Goal: Download file/media

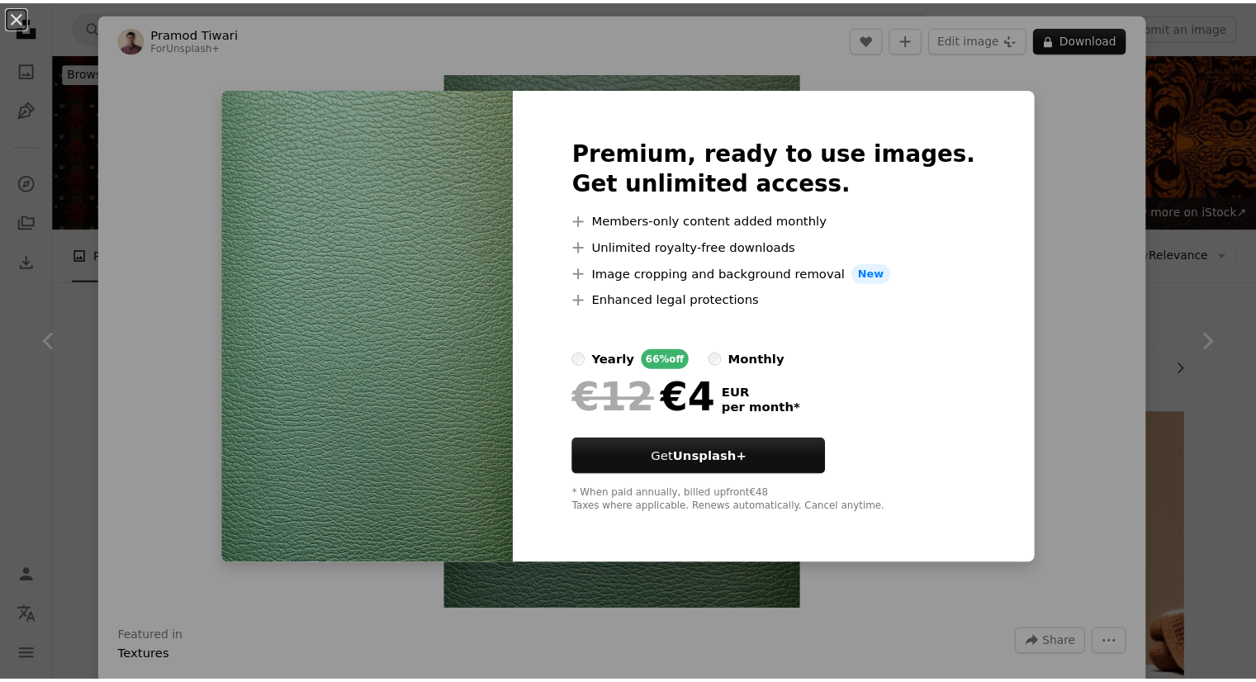
scroll to position [4921, 0]
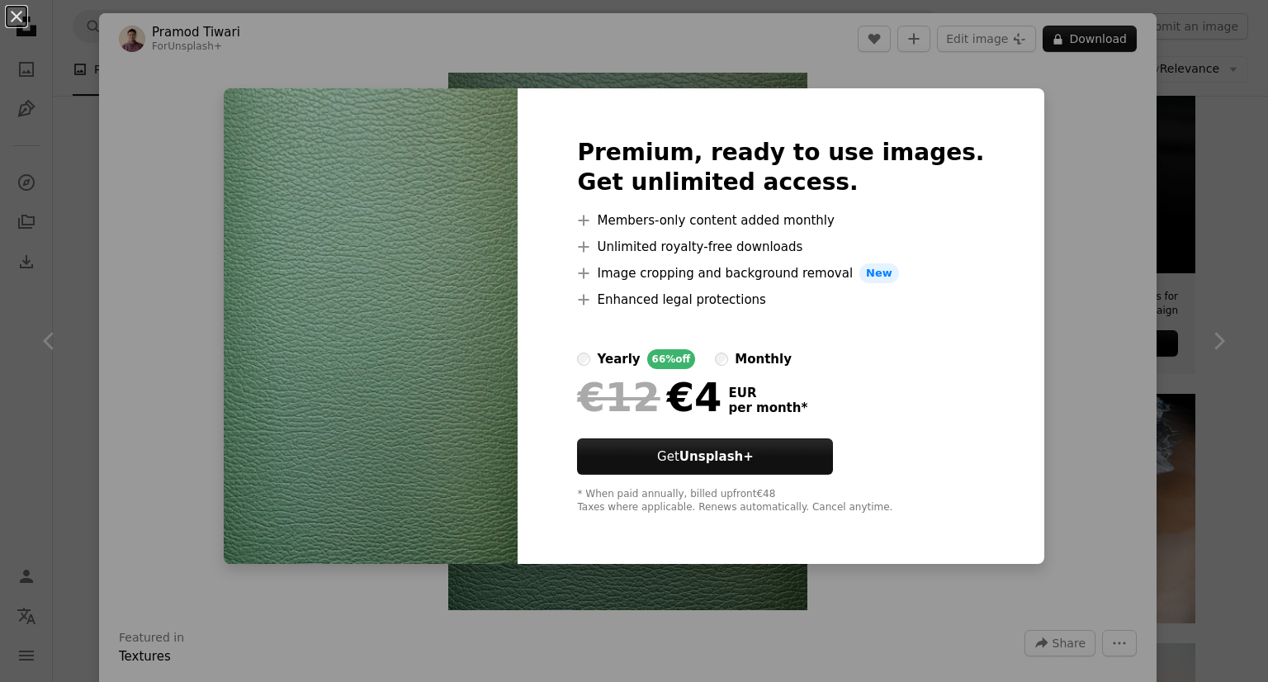
click at [1124, 83] on div "An X shape Premium, ready to use images. Get unlimited access. A plus sign Memb…" at bounding box center [634, 341] width 1268 height 682
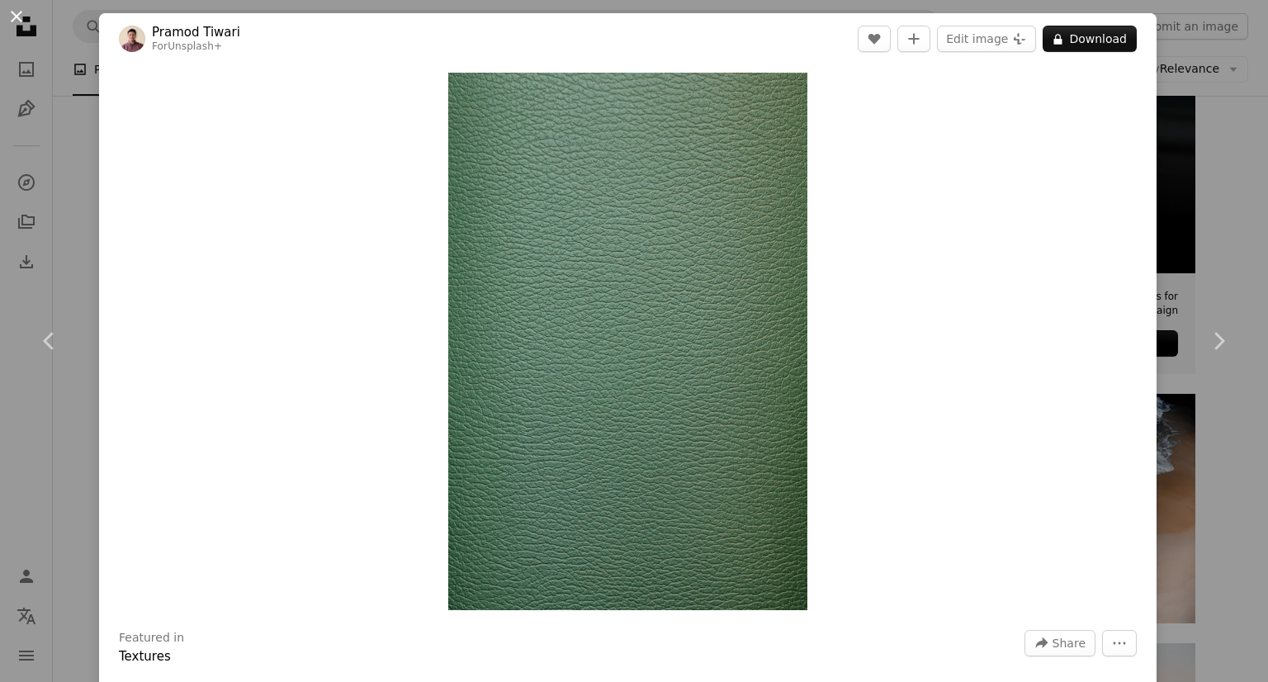
click at [20, 17] on button "An X shape" at bounding box center [17, 17] width 20 height 20
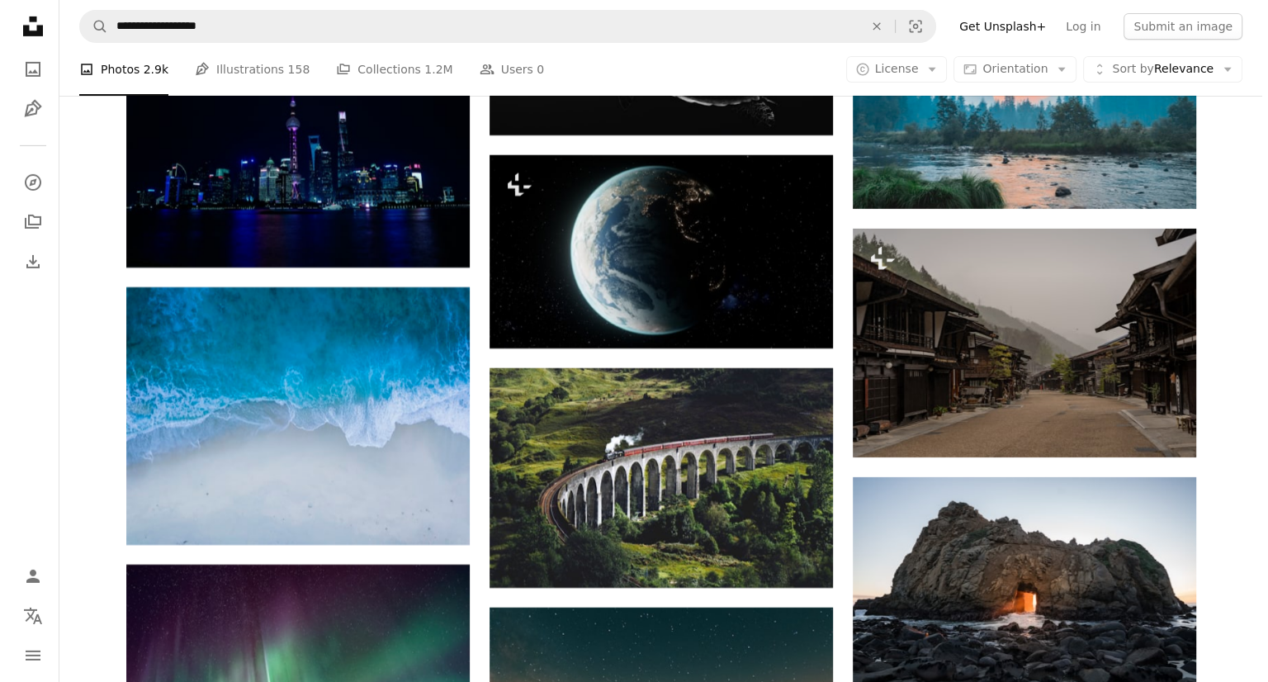
scroll to position [5617, 0]
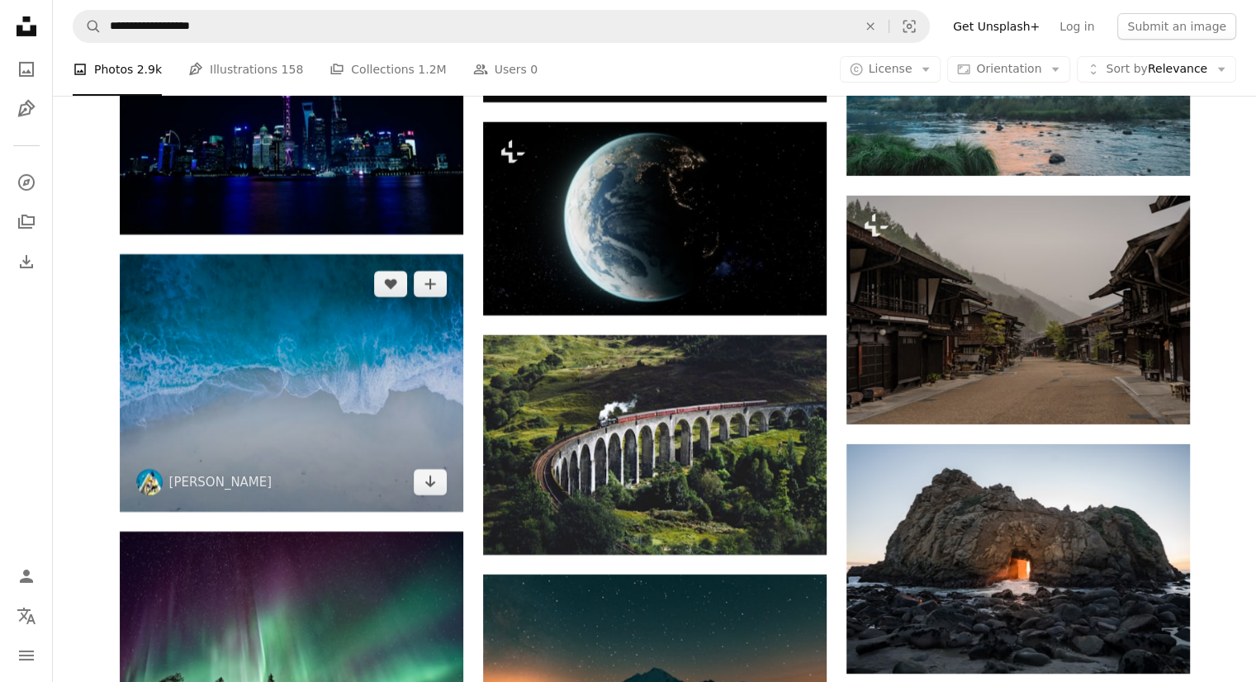
click at [332, 444] on img at bounding box center [291, 383] width 343 height 258
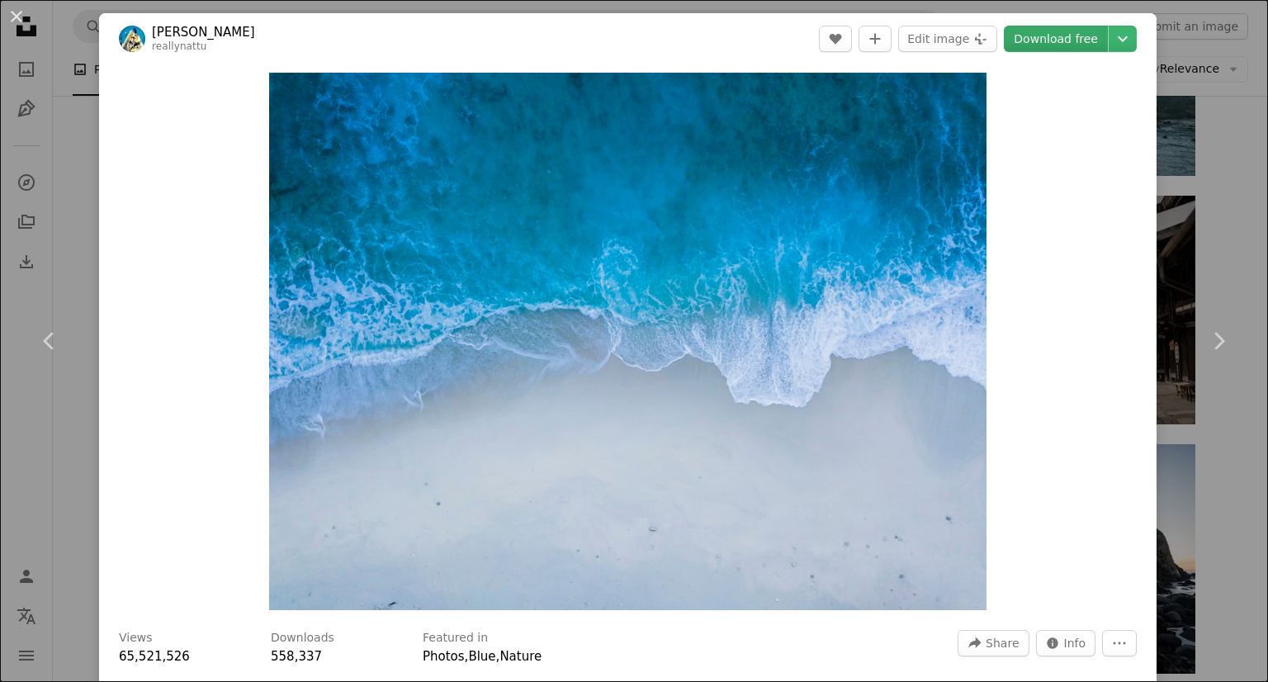
click at [1056, 48] on link "Download free" at bounding box center [1056, 39] width 104 height 26
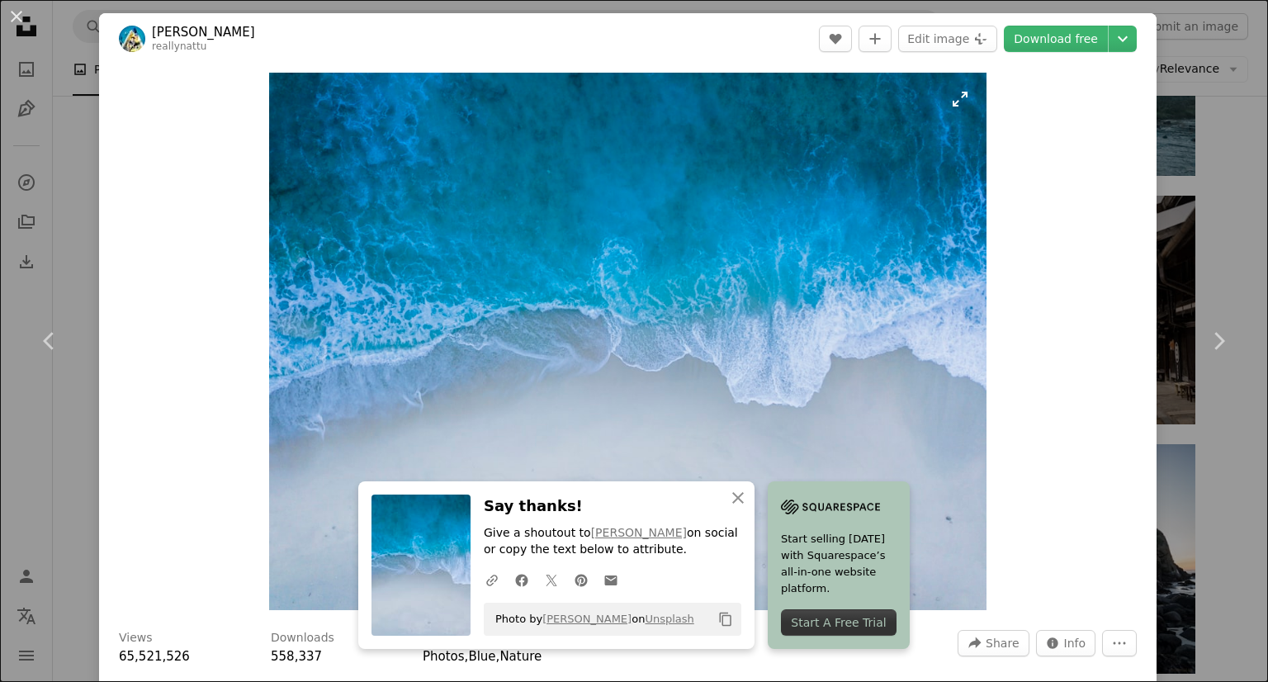
click at [852, 278] on img "Zoom in on this image" at bounding box center [627, 341] width 717 height 537
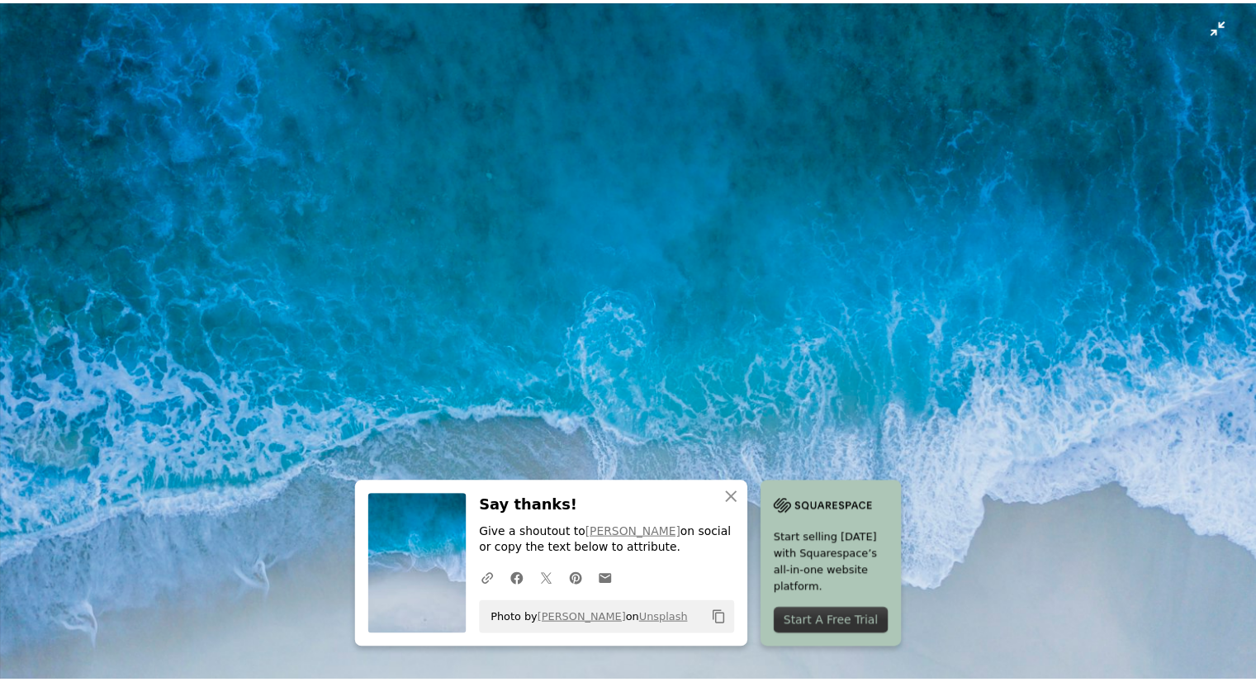
scroll to position [125, 0]
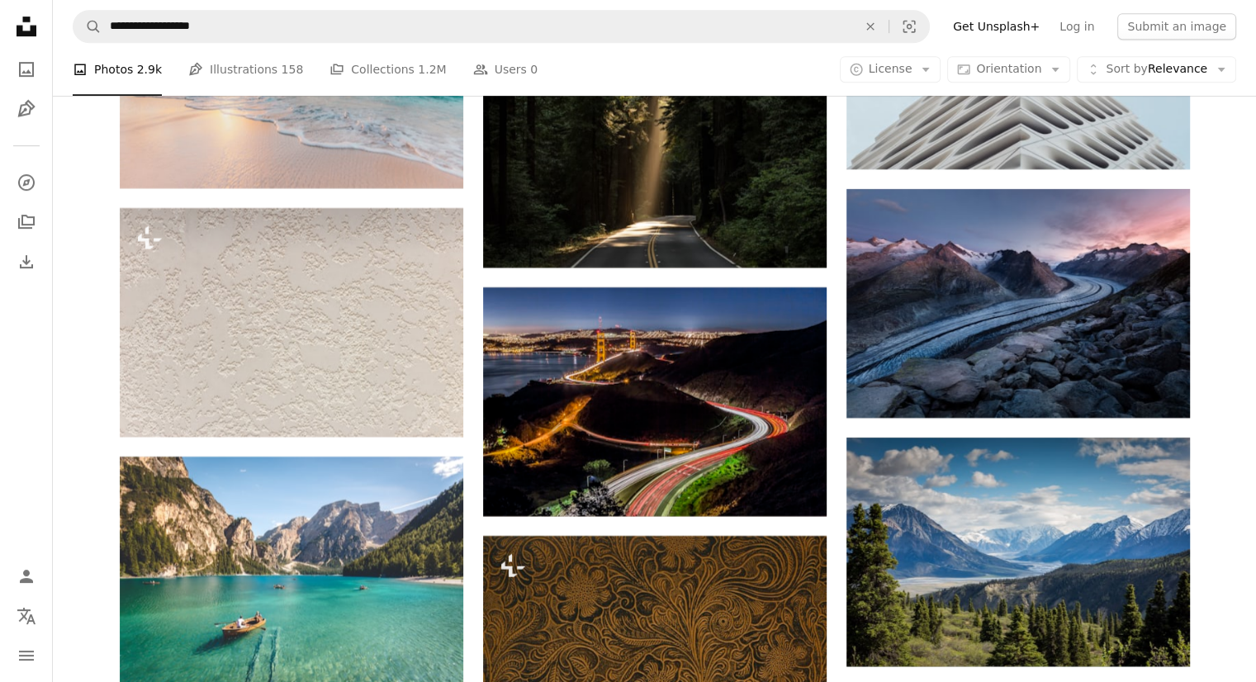
scroll to position [7147, 0]
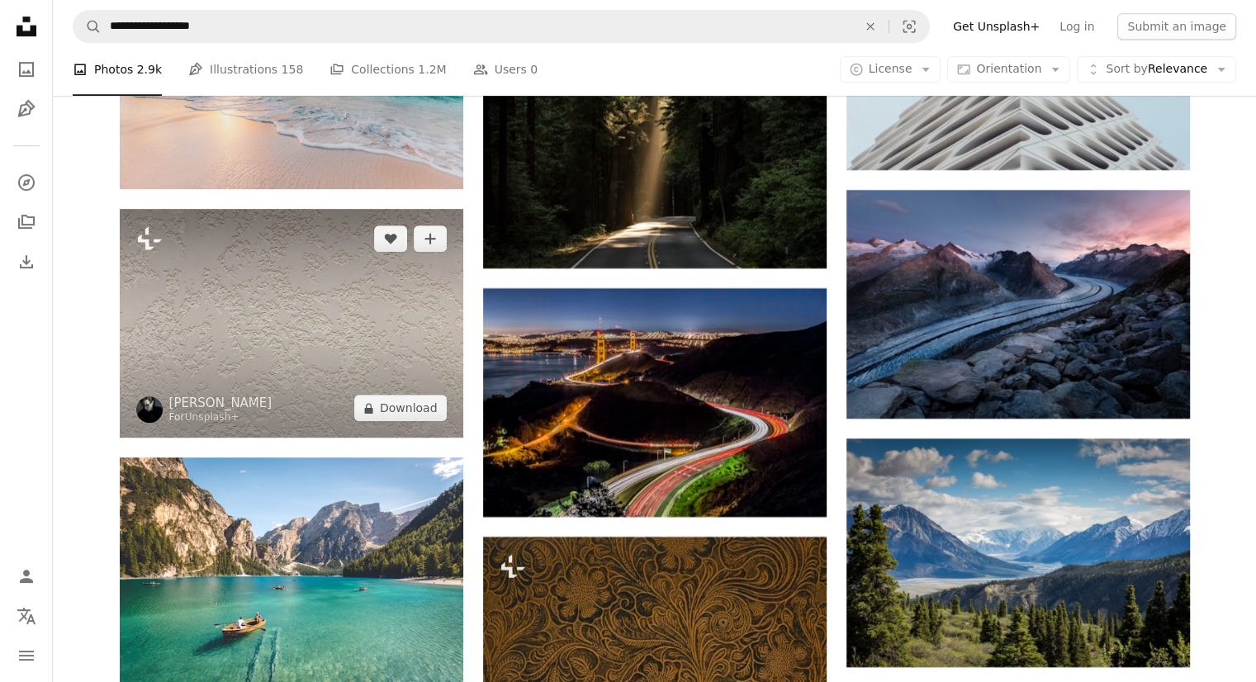
click at [393, 376] on img at bounding box center [291, 323] width 343 height 229
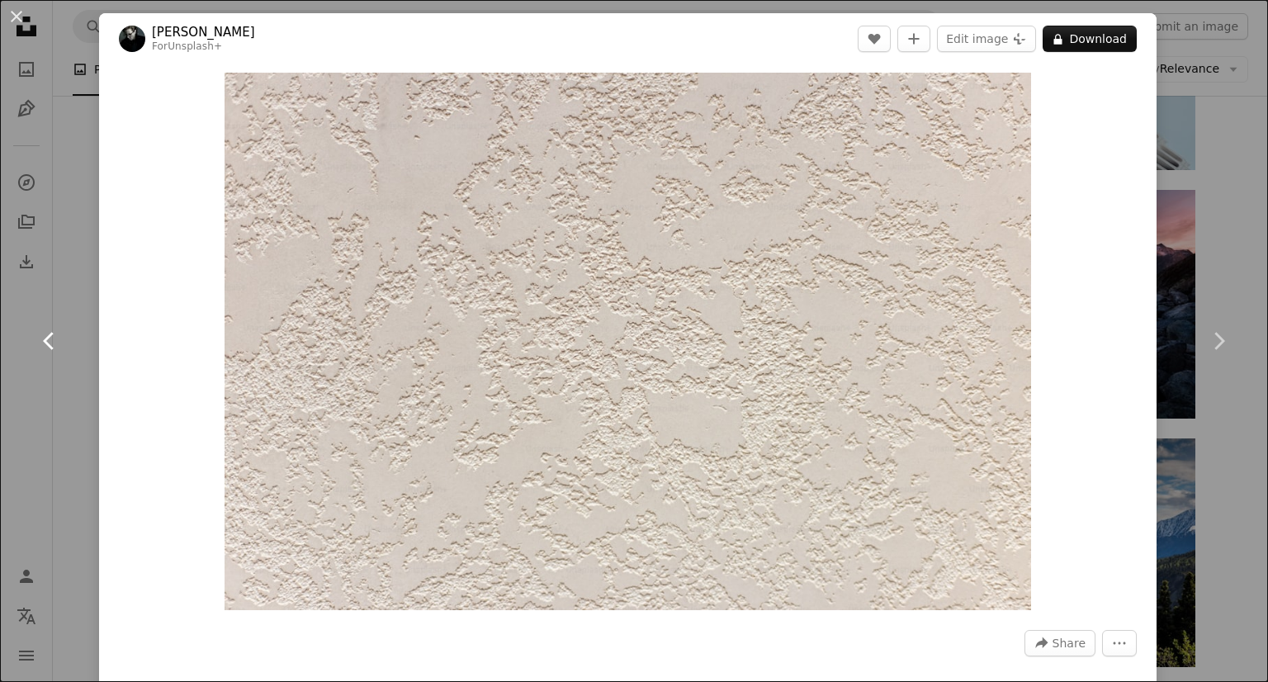
click at [64, 324] on link "Chevron left" at bounding box center [49, 341] width 99 height 159
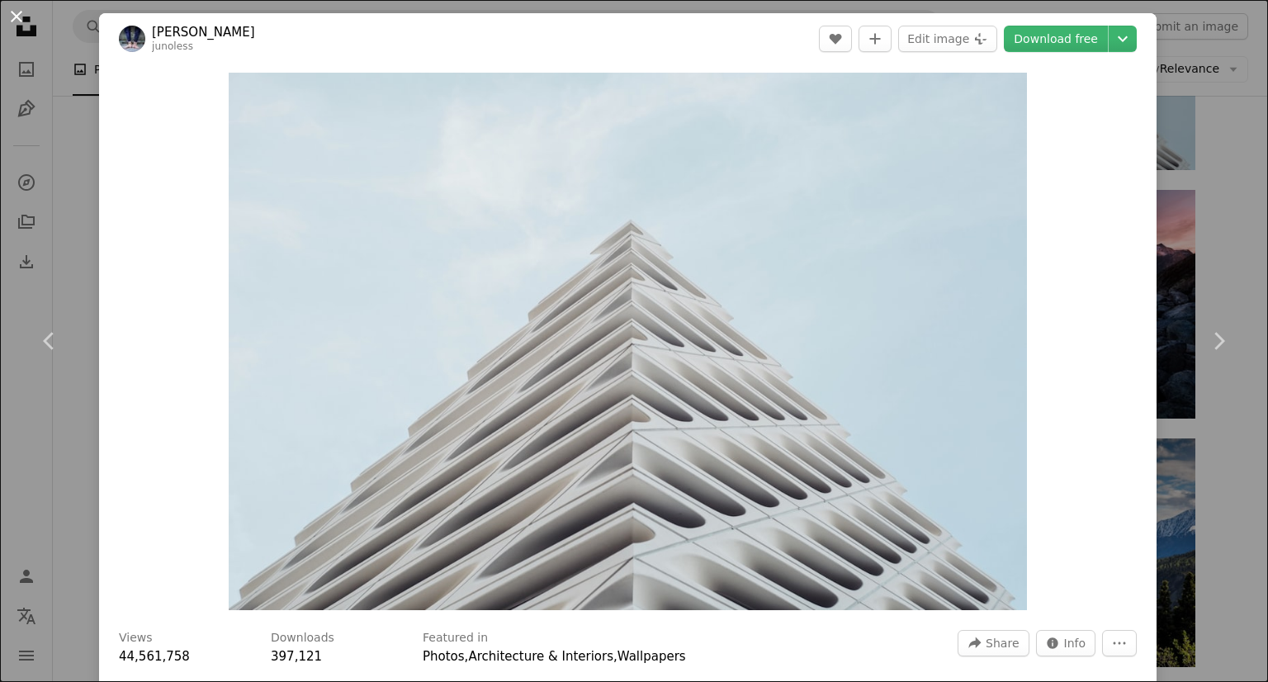
click at [20, 9] on button "An X shape" at bounding box center [17, 17] width 20 height 20
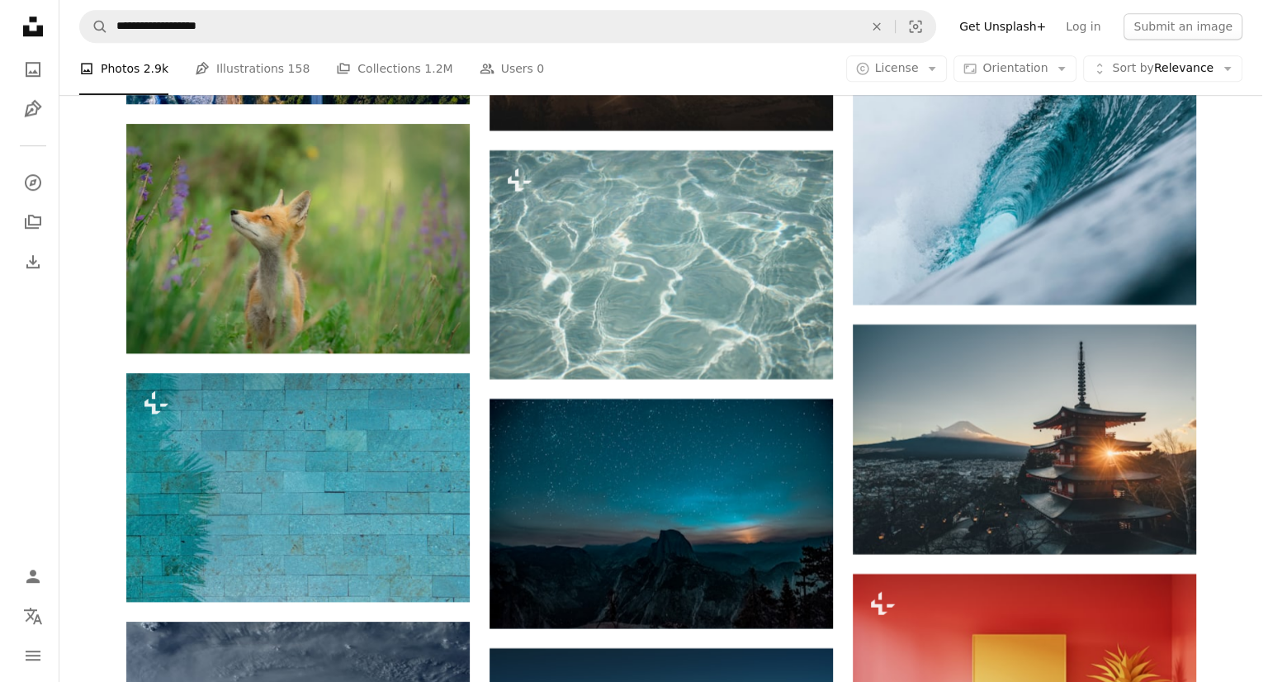
scroll to position [13846, 0]
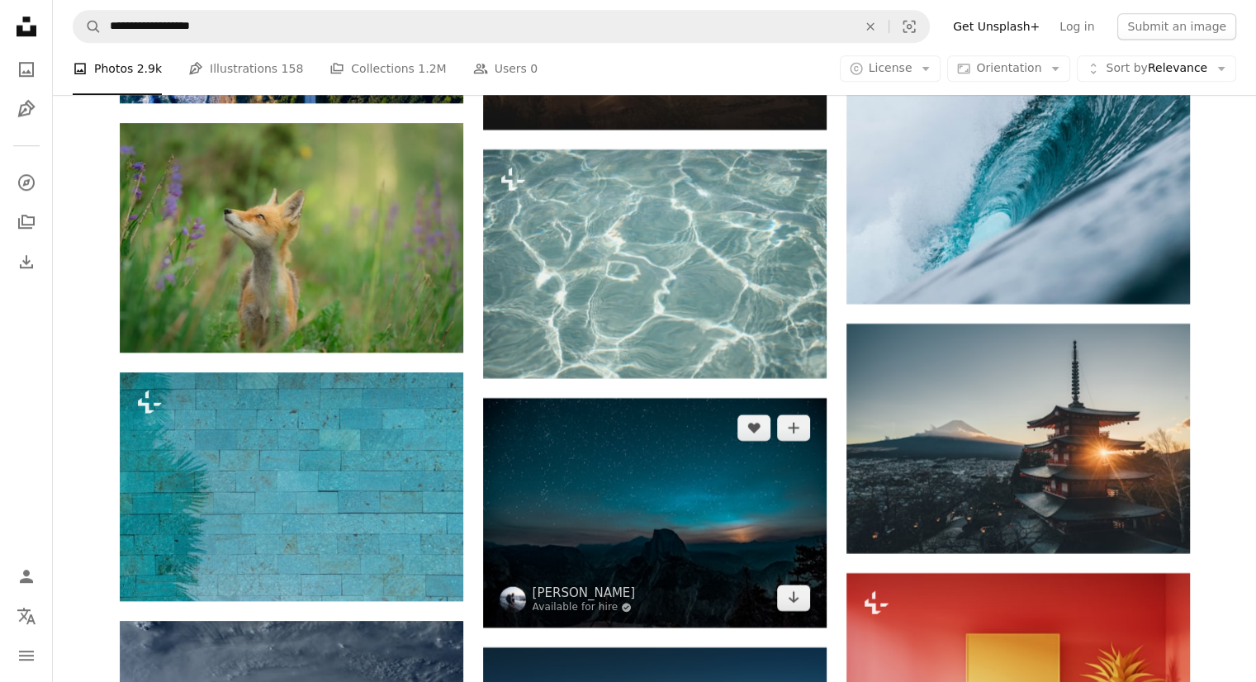
click at [588, 410] on img at bounding box center [654, 512] width 343 height 229
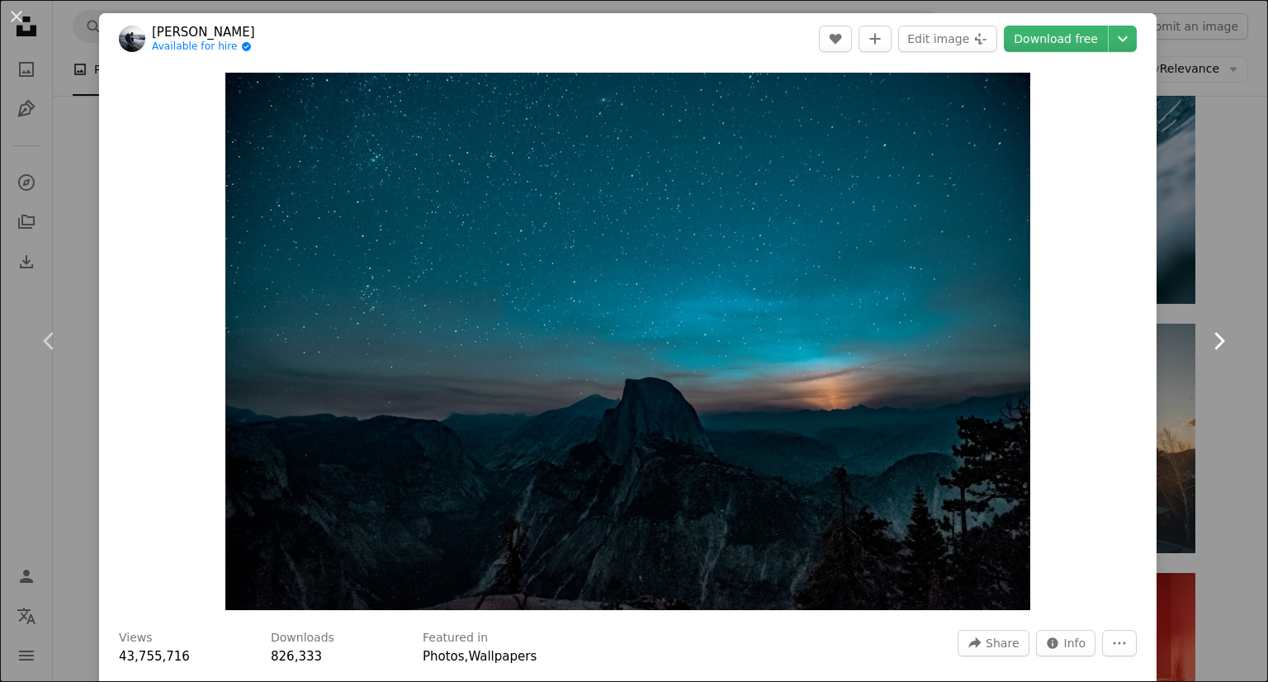
click at [1207, 340] on icon "Chevron right" at bounding box center [1218, 341] width 26 height 26
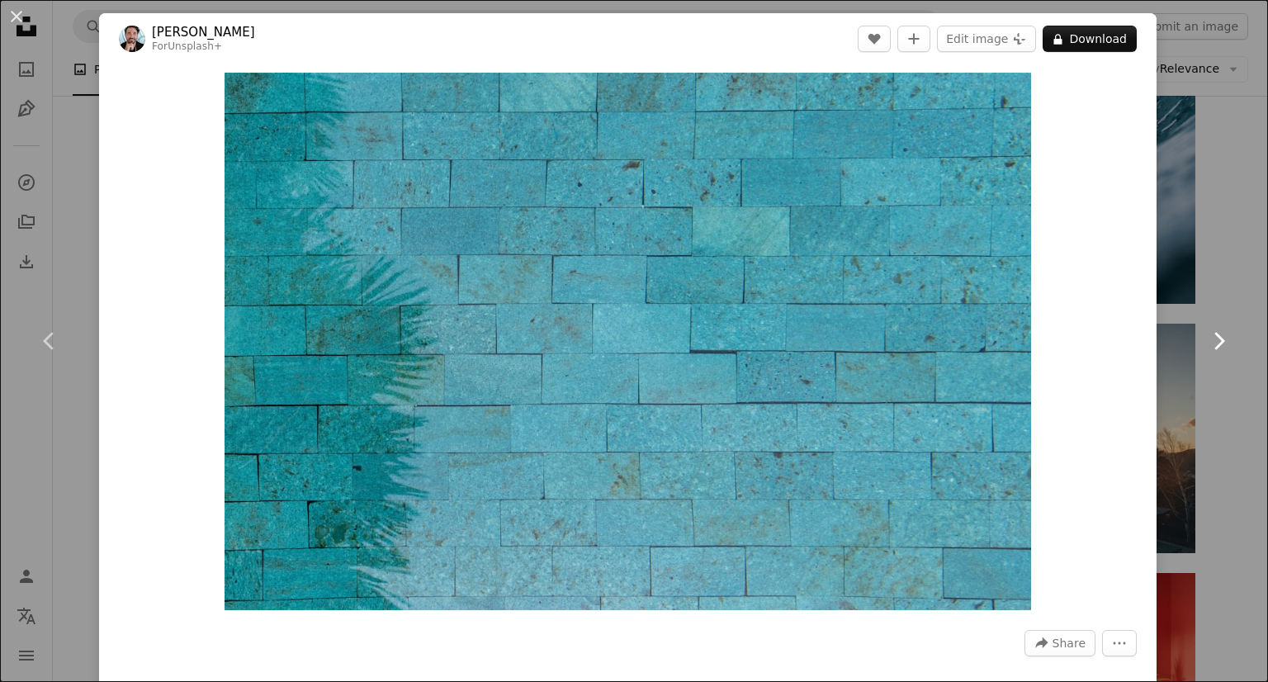
click at [1207, 340] on icon "Chevron right" at bounding box center [1218, 341] width 26 height 26
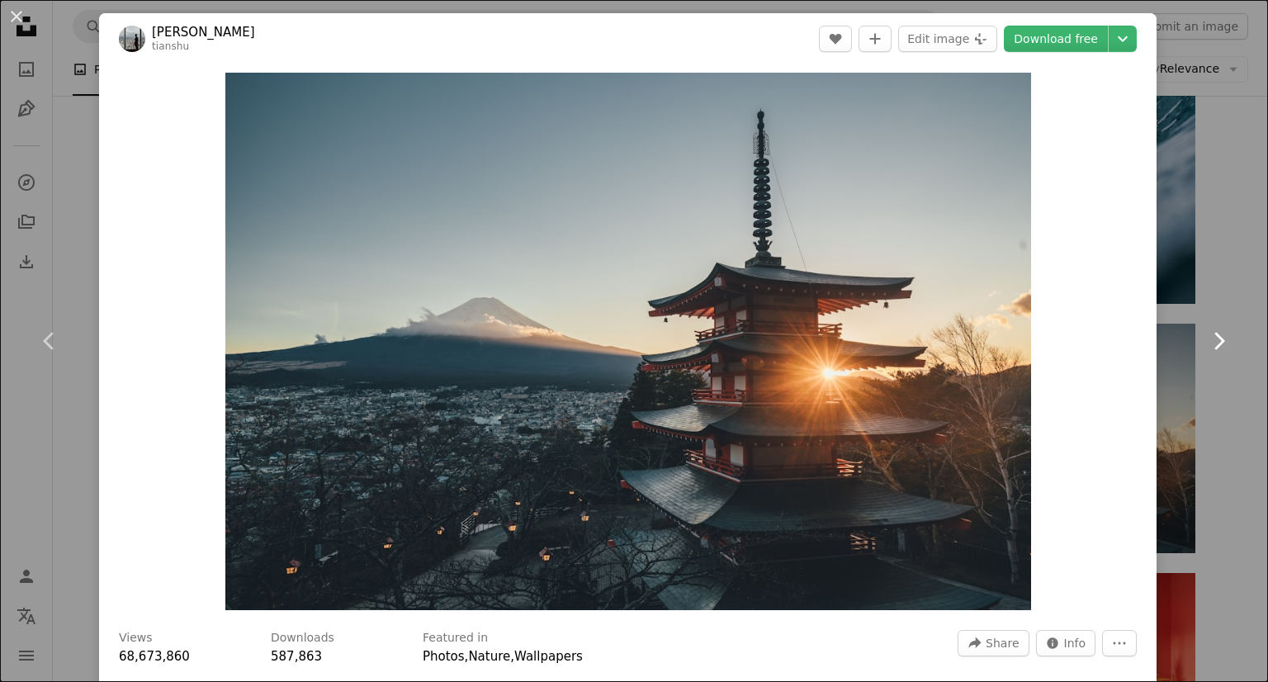
click at [1207, 340] on icon "Chevron right" at bounding box center [1218, 341] width 26 height 26
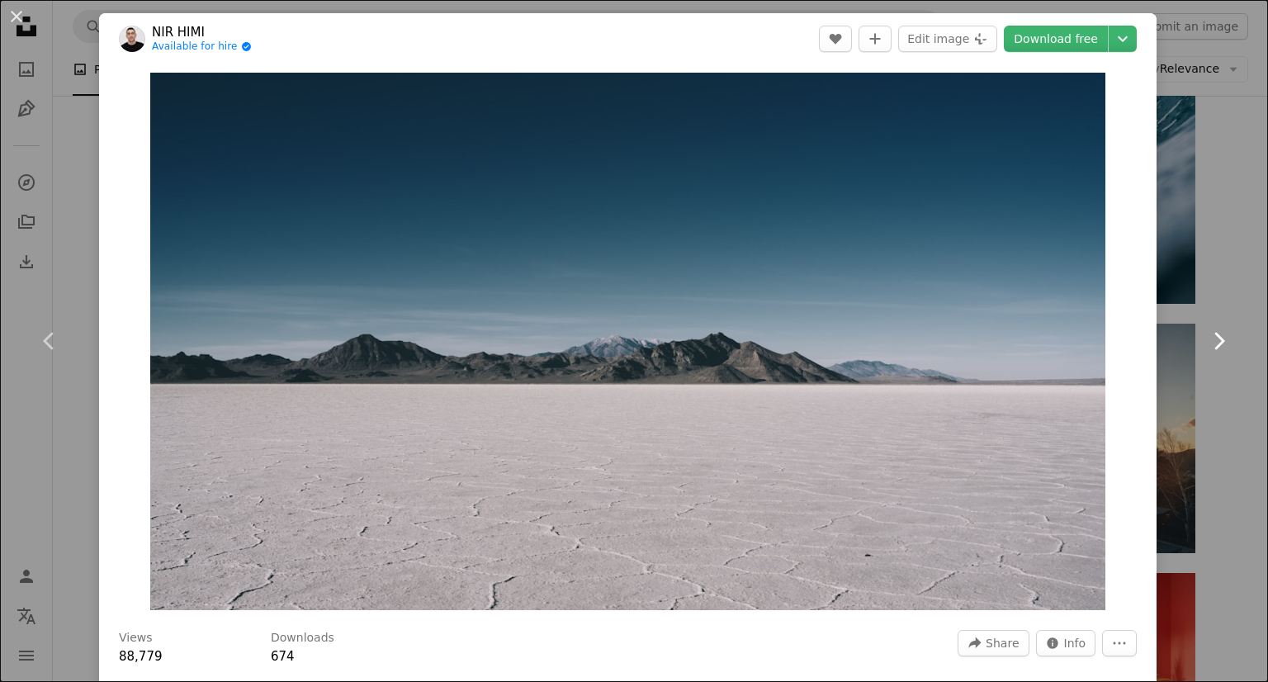
click at [1207, 340] on icon "Chevron right" at bounding box center [1218, 341] width 26 height 26
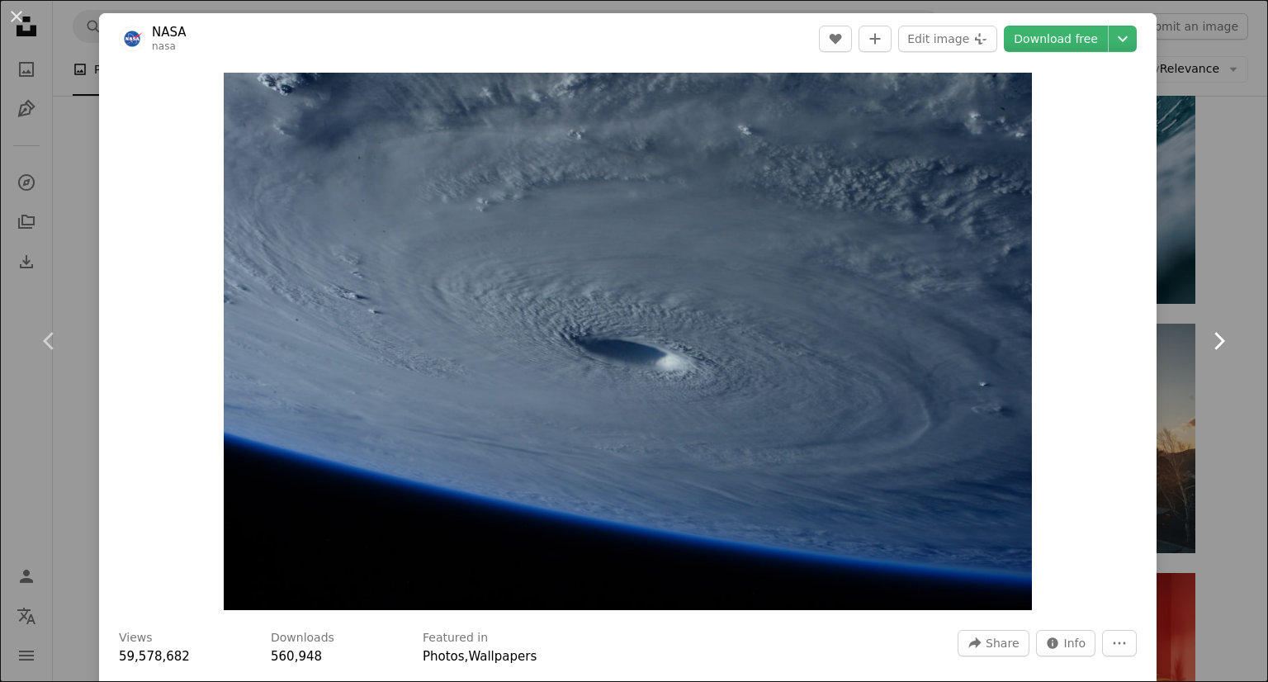
click at [1207, 340] on icon "Chevron right" at bounding box center [1218, 341] width 26 height 26
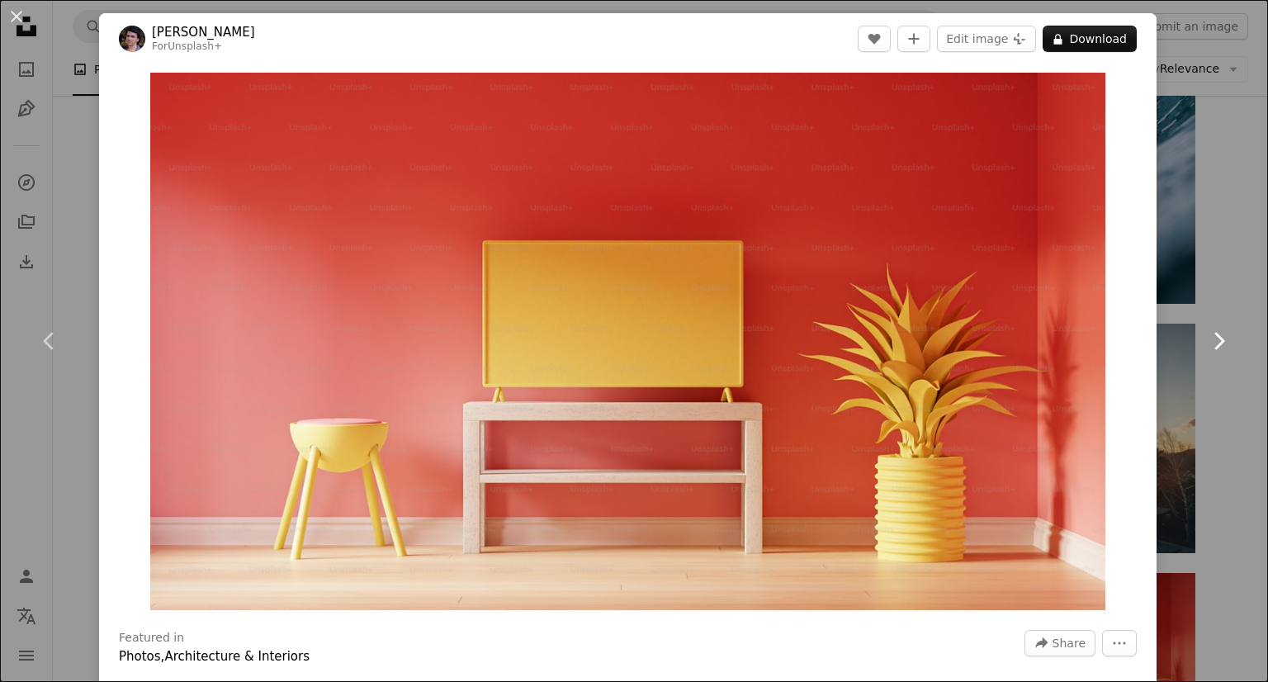
click at [1207, 340] on icon "Chevron right" at bounding box center [1218, 341] width 26 height 26
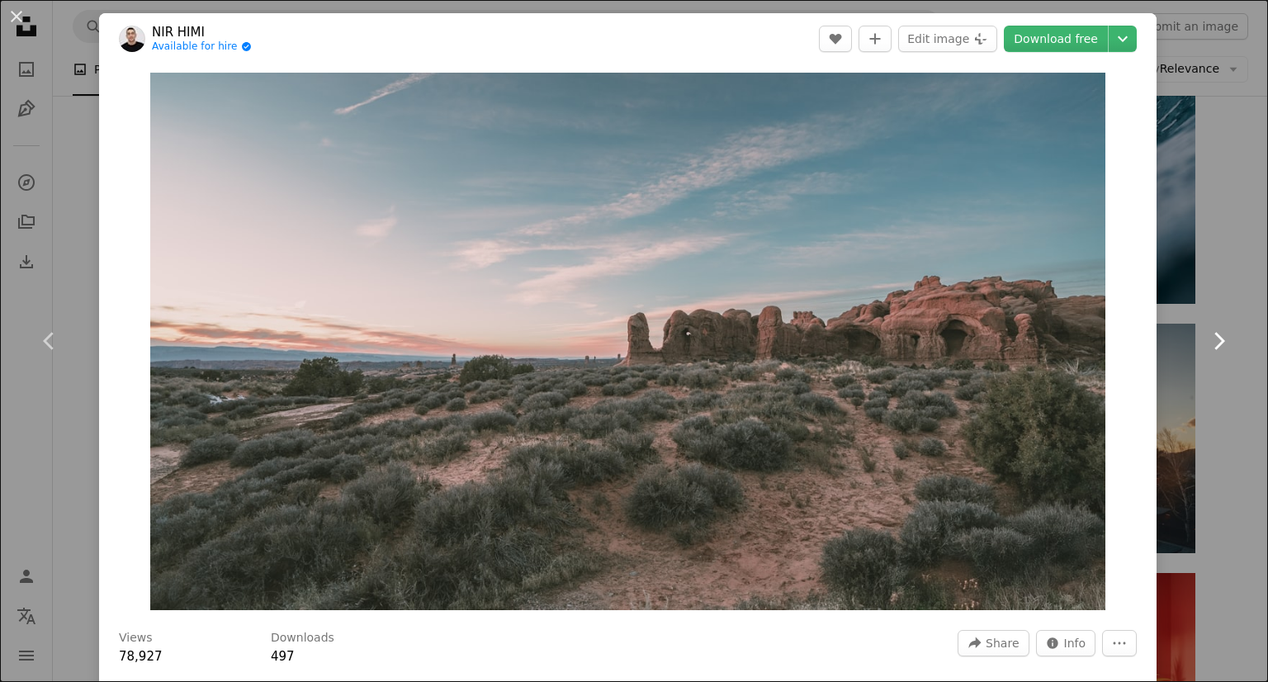
click at [1207, 340] on icon "Chevron right" at bounding box center [1218, 341] width 26 height 26
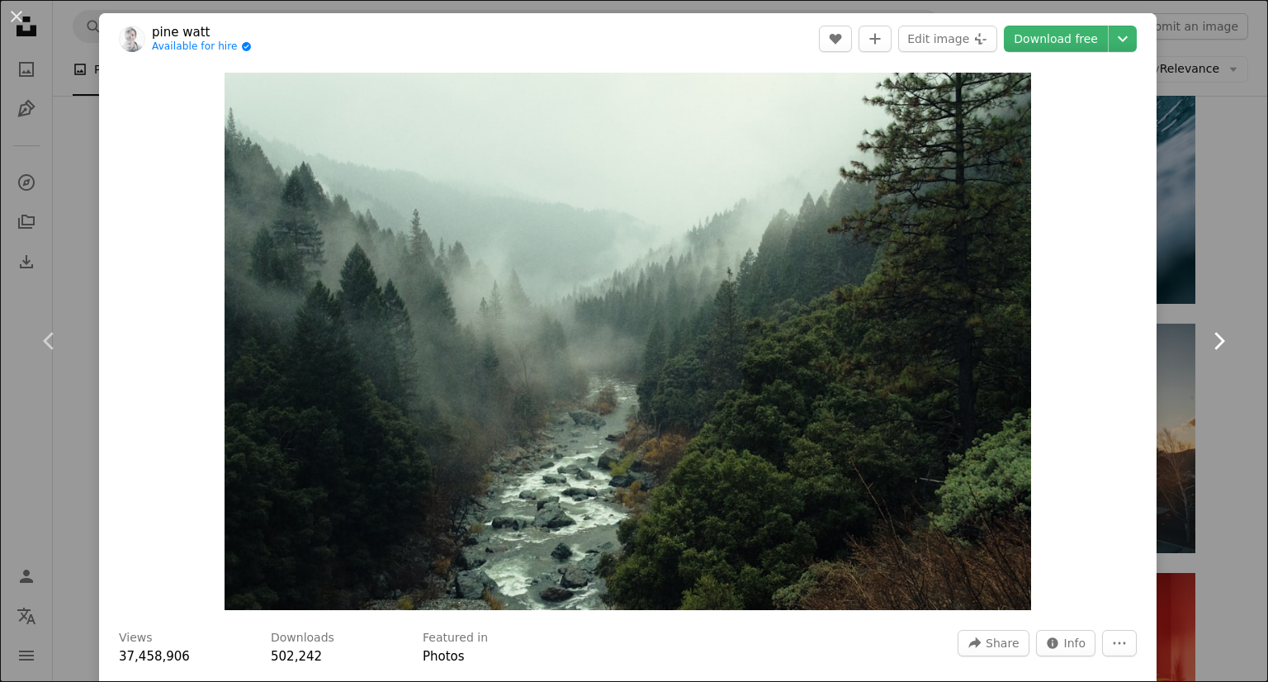
click at [1207, 340] on icon "Chevron right" at bounding box center [1218, 341] width 26 height 26
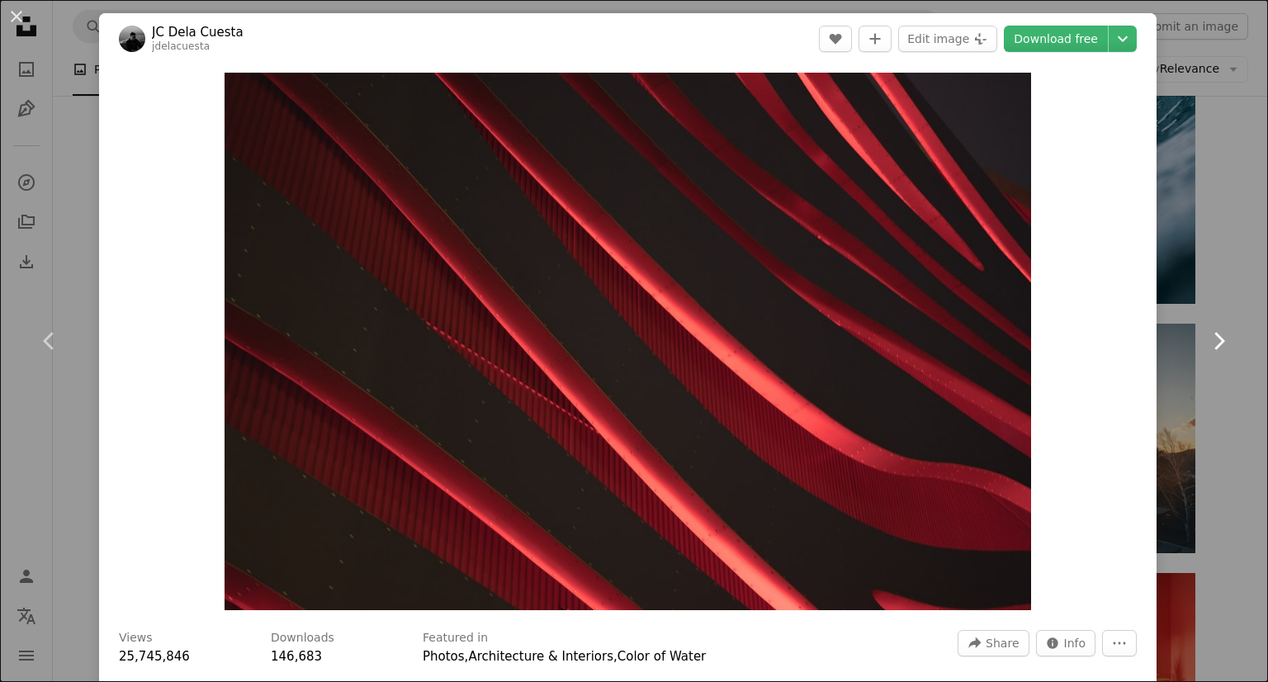
click at [1207, 340] on icon "Chevron right" at bounding box center [1218, 341] width 26 height 26
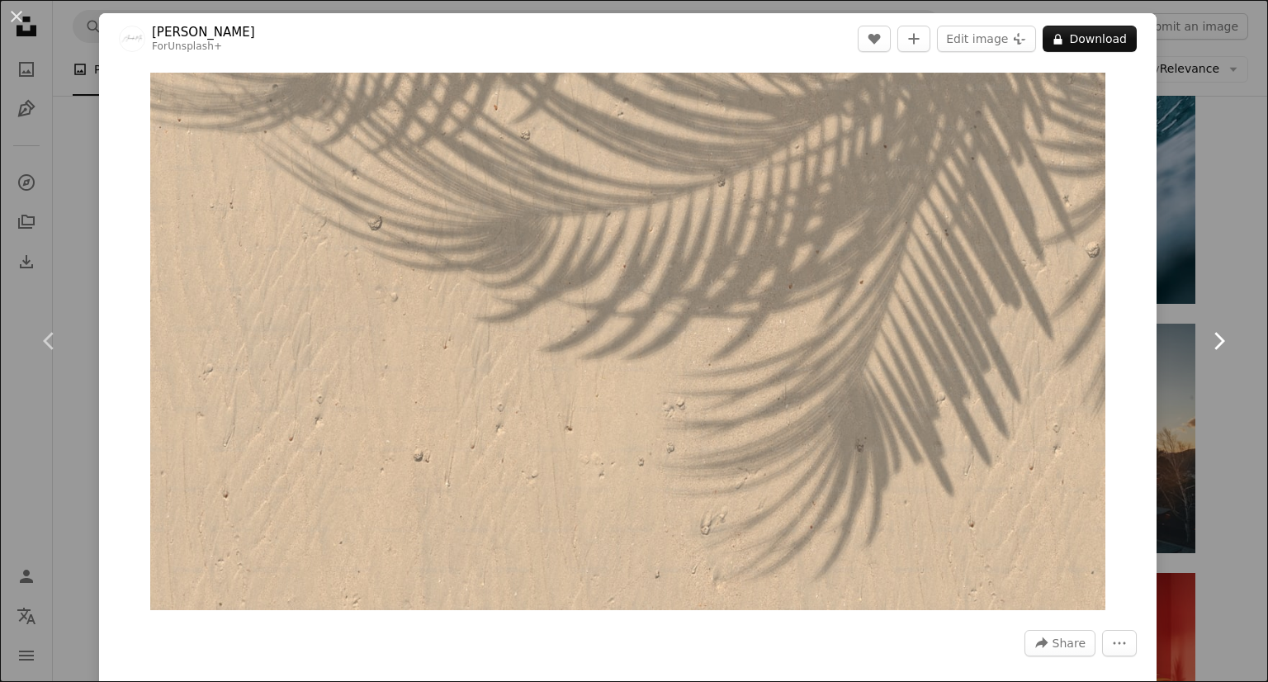
click at [1207, 340] on icon "Chevron right" at bounding box center [1218, 341] width 26 height 26
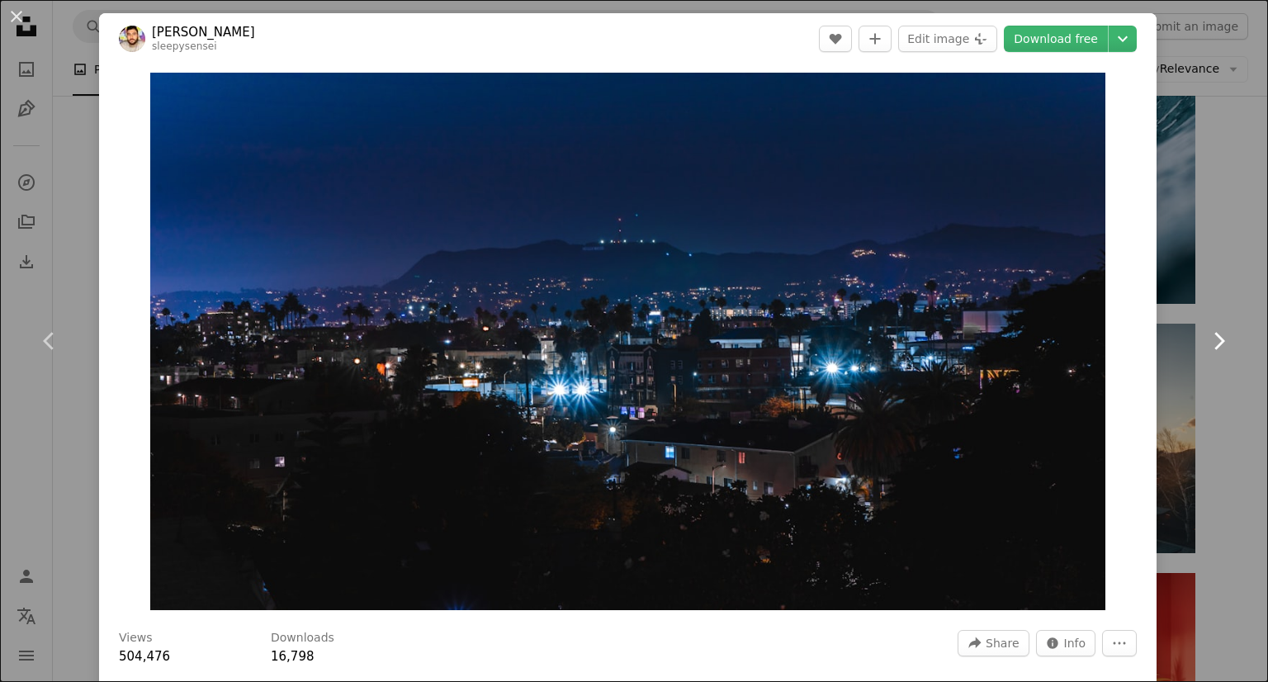
click at [1207, 340] on icon "Chevron right" at bounding box center [1218, 341] width 26 height 26
